Goal: Transaction & Acquisition: Purchase product/service

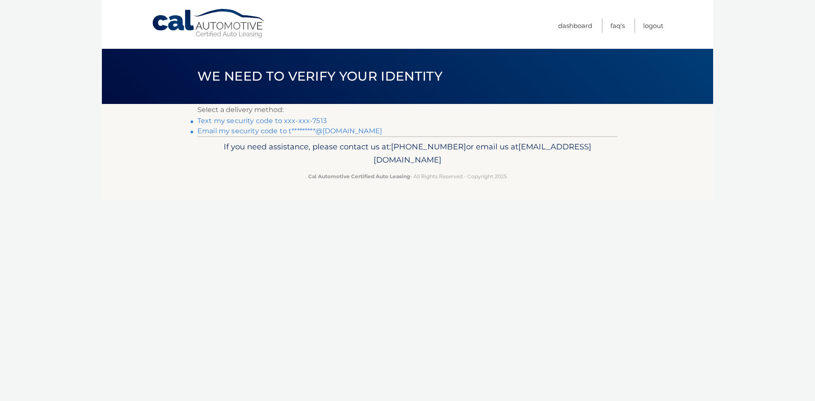
click at [274, 123] on link "Text my security code to xxx-xxx-7513" at bounding box center [261, 121] width 129 height 8
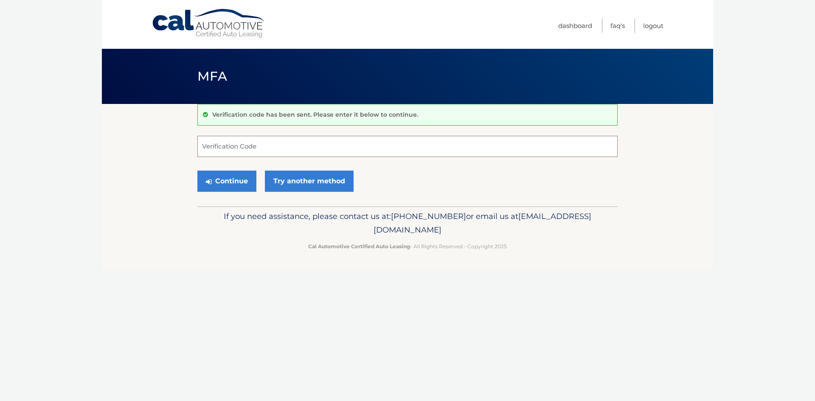
click at [297, 151] on input "Verification Code" at bounding box center [407, 146] width 420 height 21
type input "337564"
click at [197, 171] on button "Continue" at bounding box center [226, 181] width 59 height 21
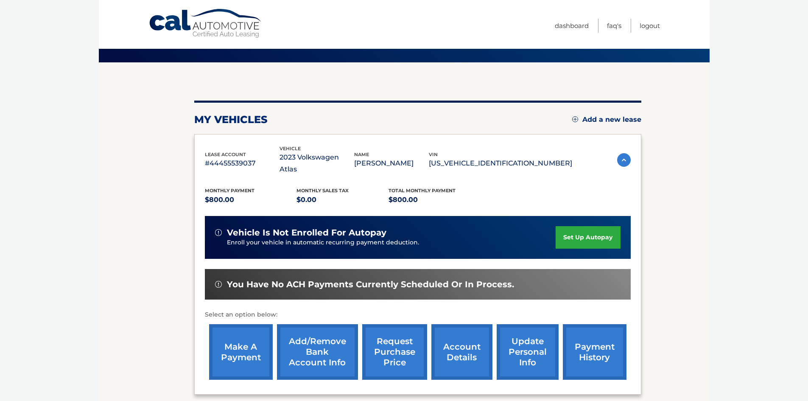
scroll to position [113, 0]
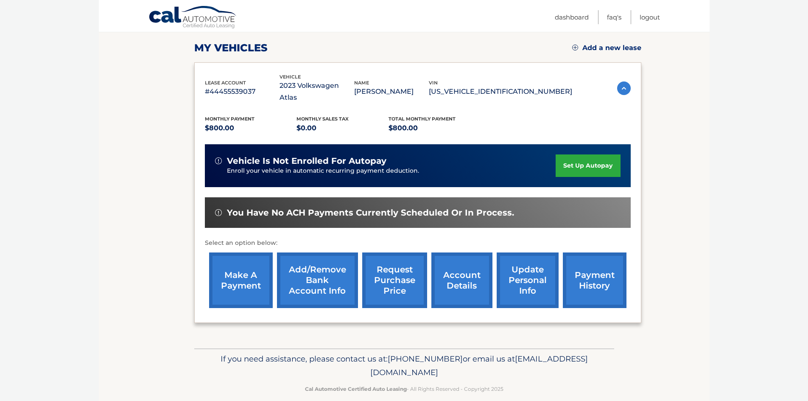
click at [258, 273] on link "make a payment" at bounding box center [241, 280] width 64 height 56
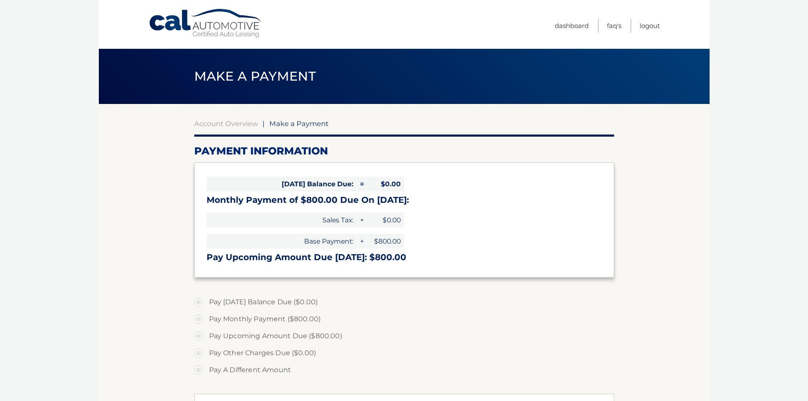
select select "NmRhNjU0MWUtZGRmYS00Mzc0LWI5NDUtODMzYmE4NzRjODE0"
click at [232, 317] on label "Pay Monthly Payment ($800.00)" at bounding box center [404, 319] width 420 height 17
click at [206, 317] on input "Pay Monthly Payment ($800.00)" at bounding box center [202, 318] width 8 height 14
radio input "true"
